Goal: Navigation & Orientation: Find specific page/section

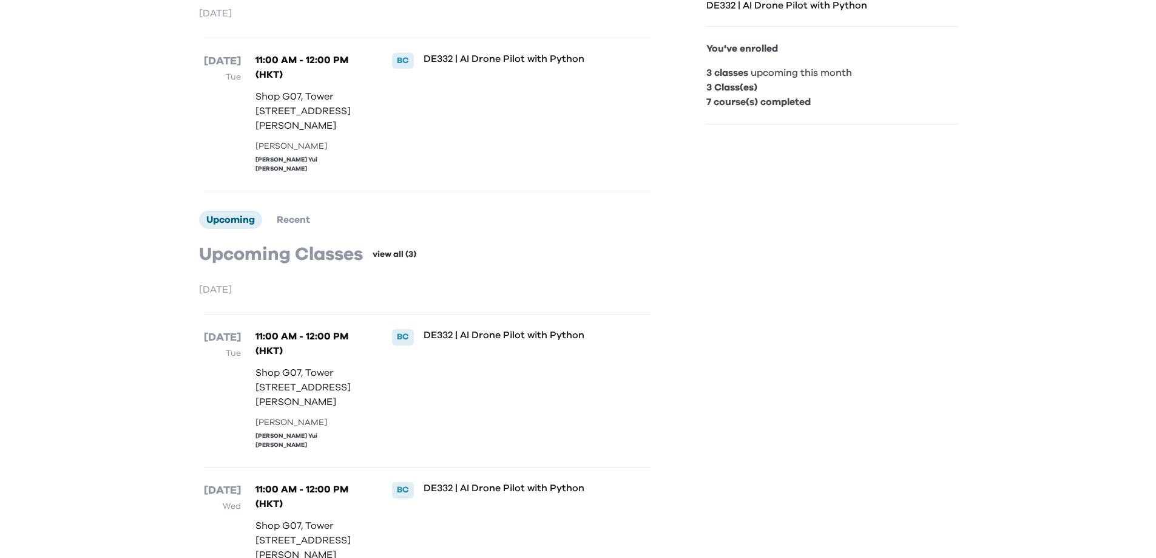
scroll to position [364, 0]
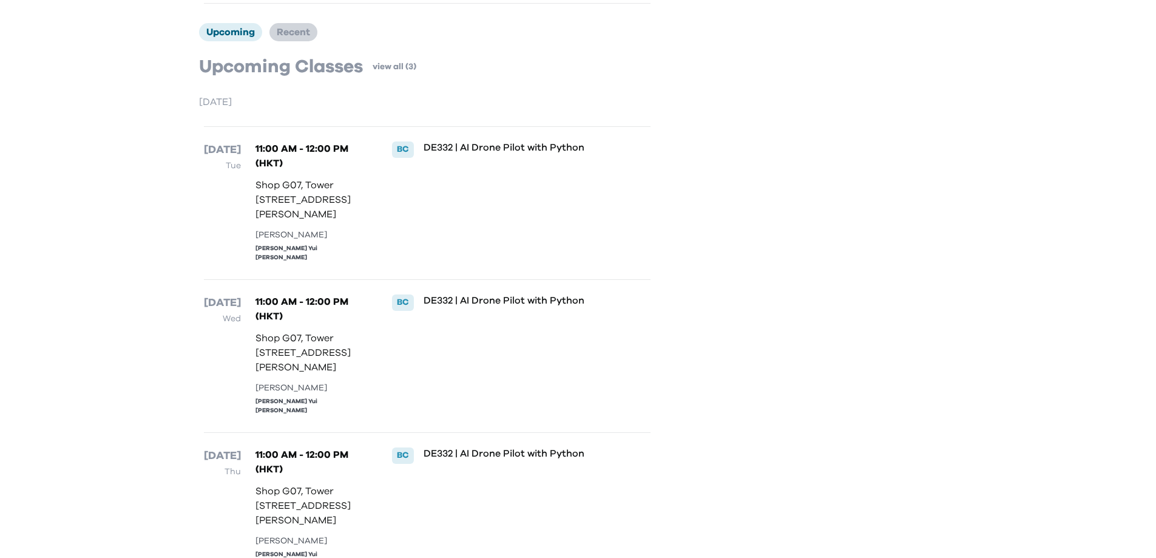
click at [296, 37] on span "Recent" at bounding box center [293, 32] width 33 height 10
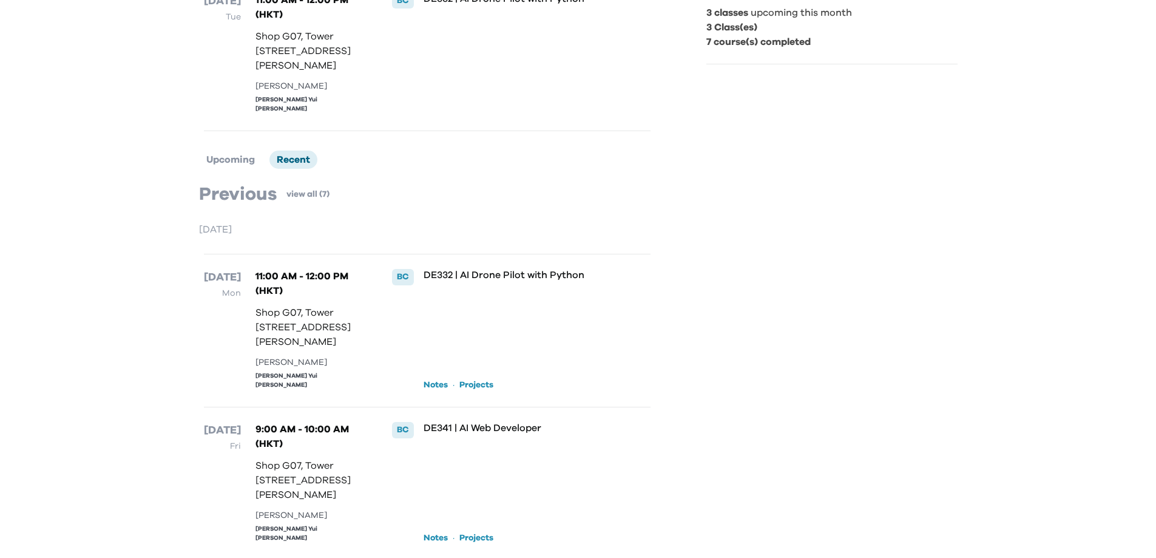
scroll to position [0, 0]
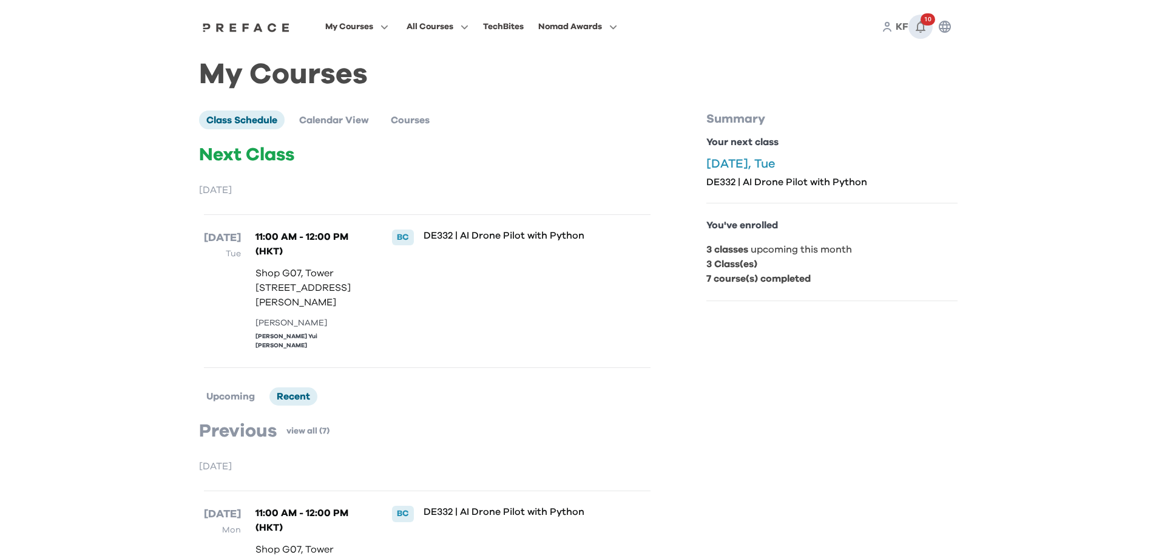
click at [918, 24] on icon "button" at bounding box center [921, 27] width 10 height 12
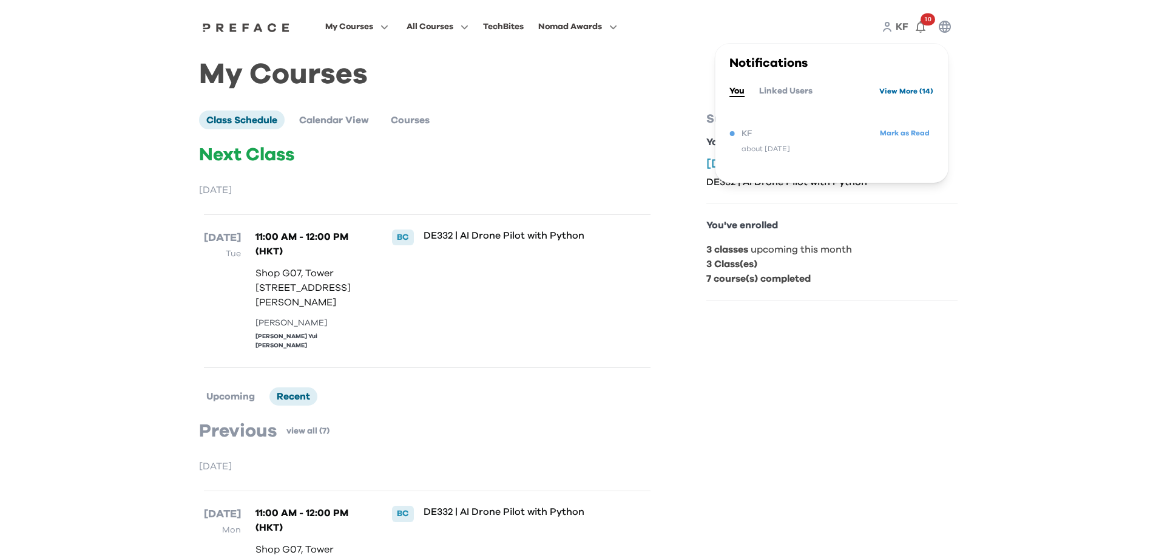
click at [894, 95] on link "View More ( 14 )" at bounding box center [906, 90] width 54 height 19
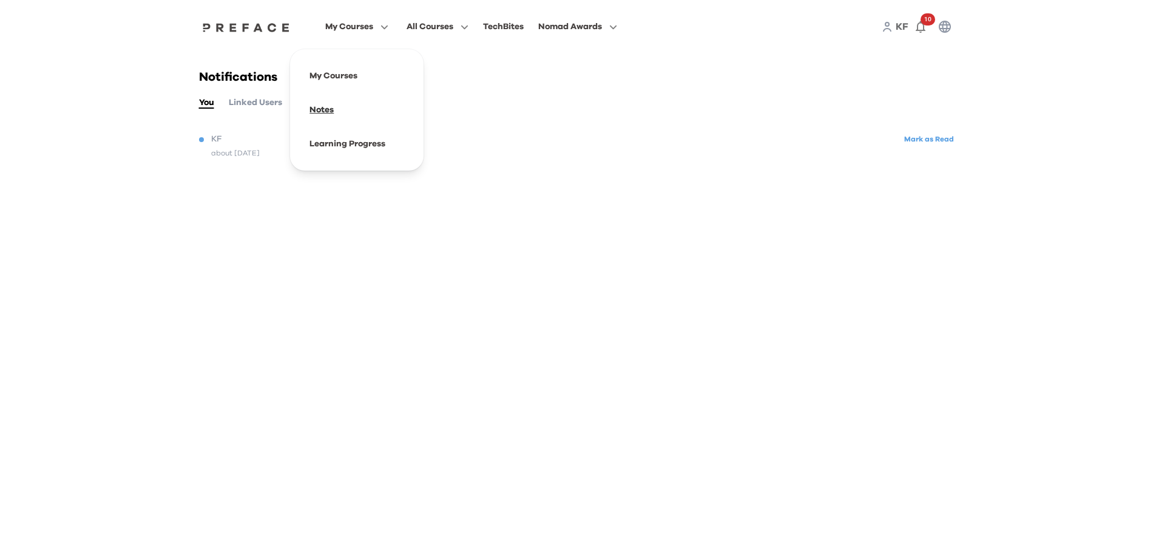
click at [325, 105] on span at bounding box center [357, 110] width 114 height 34
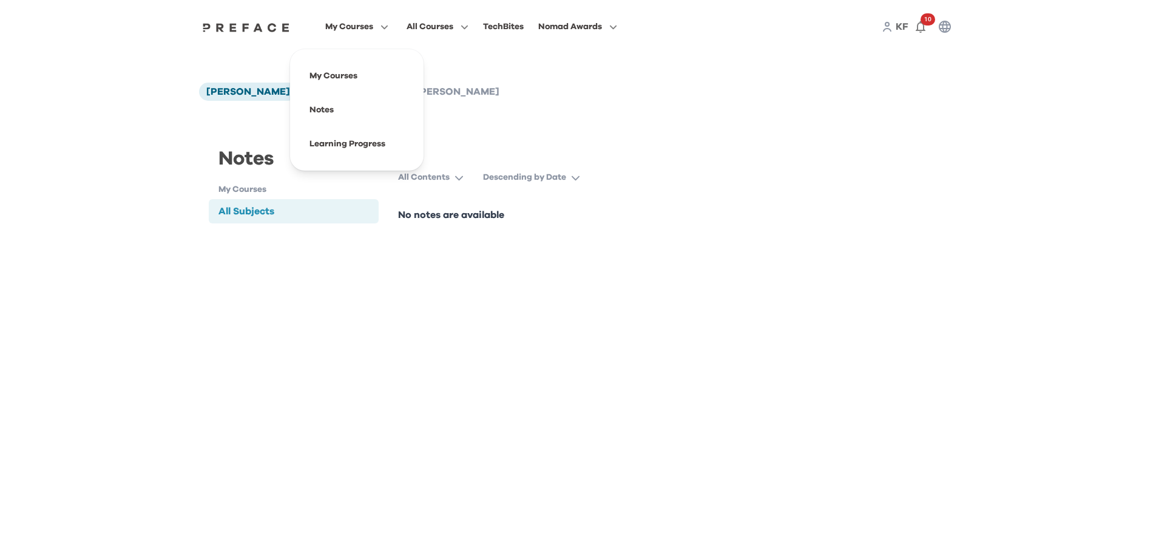
click at [357, 25] on span "My Courses" at bounding box center [349, 26] width 48 height 15
click at [350, 142] on span at bounding box center [357, 144] width 114 height 34
